Goal: Task Accomplishment & Management: Use online tool/utility

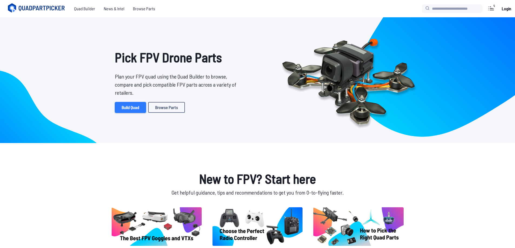
click at [134, 109] on link "Build Quad" at bounding box center [130, 107] width 31 height 11
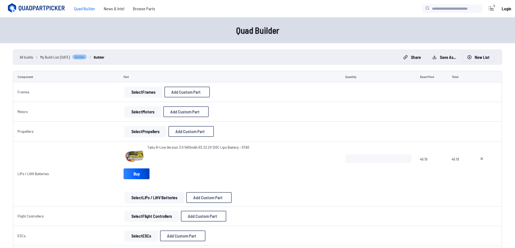
click at [482, 56] on button "New List" at bounding box center [478, 57] width 32 height 9
click at [300, 151] on button "Start new build" at bounding box center [301, 147] width 32 height 8
click at [484, 55] on button "New List" at bounding box center [478, 57] width 32 height 9
click at [295, 143] on div "Cancel Start new build" at bounding box center [259, 147] width 125 height 18
click at [297, 146] on button "Start new build" at bounding box center [301, 147] width 32 height 8
